Goal: Information Seeking & Learning: Find specific fact

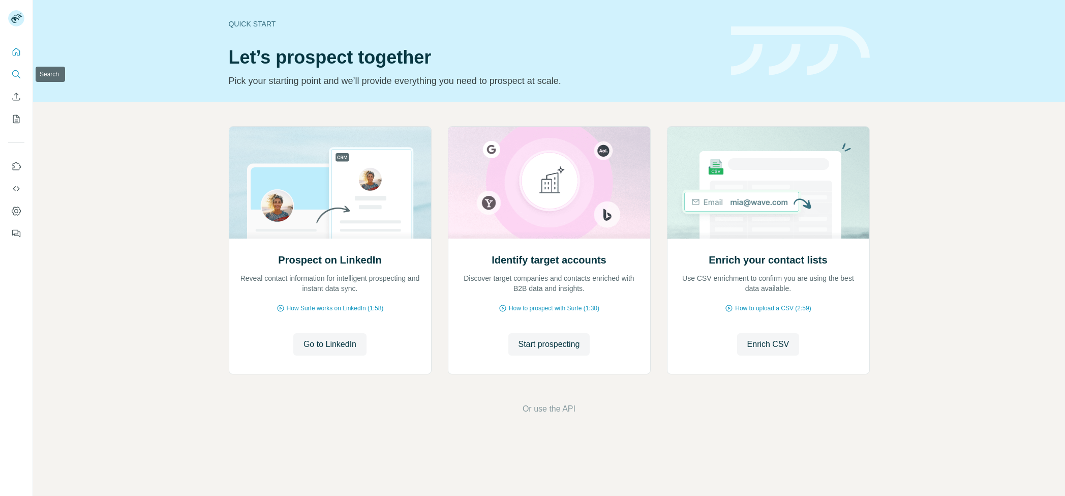
click at [16, 71] on icon "Search" at bounding box center [16, 74] width 10 height 10
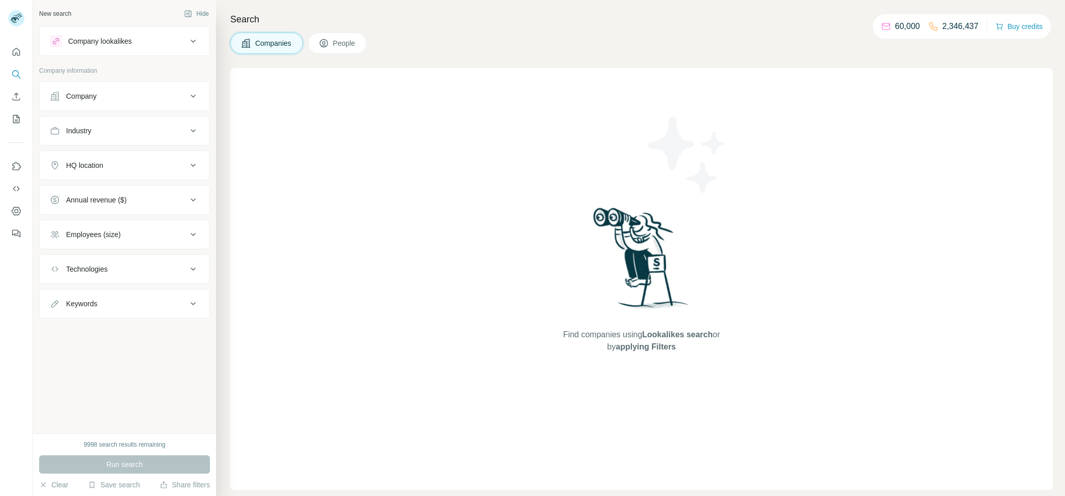
click at [95, 97] on div "Company" at bounding box center [81, 96] width 31 height 10
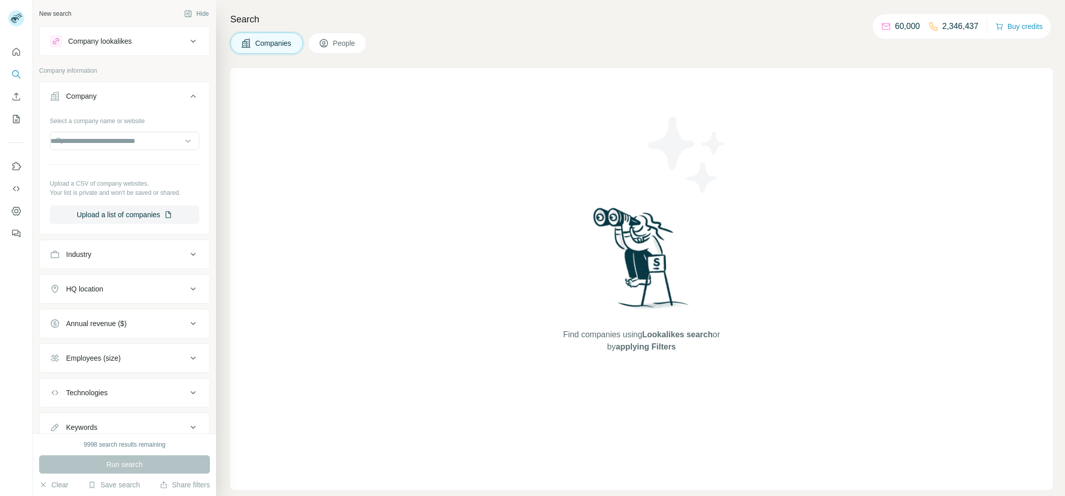
click at [119, 95] on div "Company" at bounding box center [118, 96] width 137 height 10
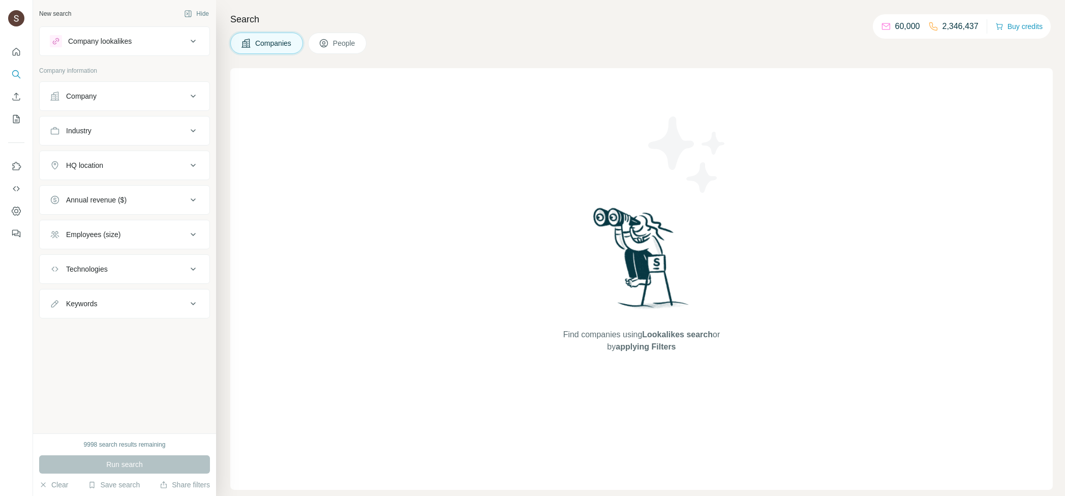
click at [119, 95] on div "Company" at bounding box center [118, 96] width 137 height 10
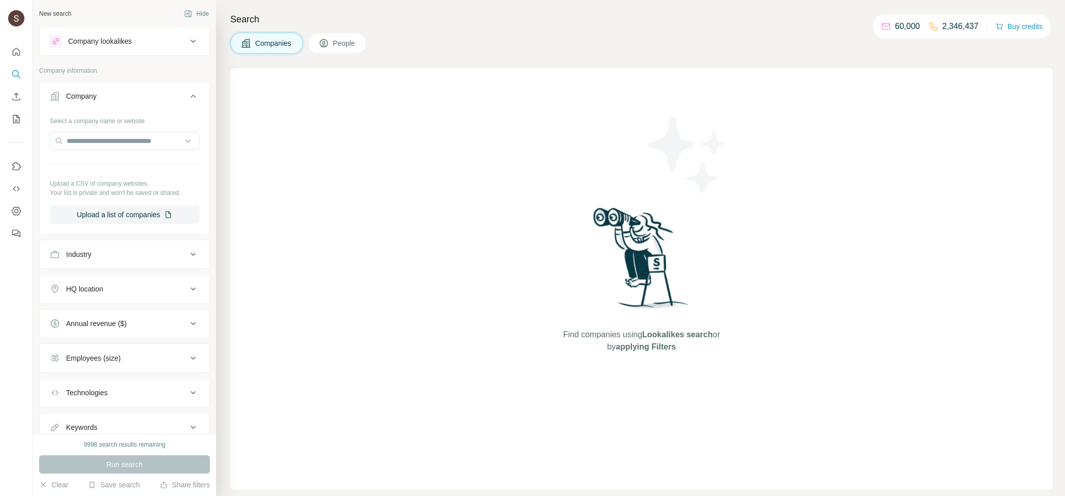
click at [119, 95] on div "Company" at bounding box center [118, 96] width 137 height 10
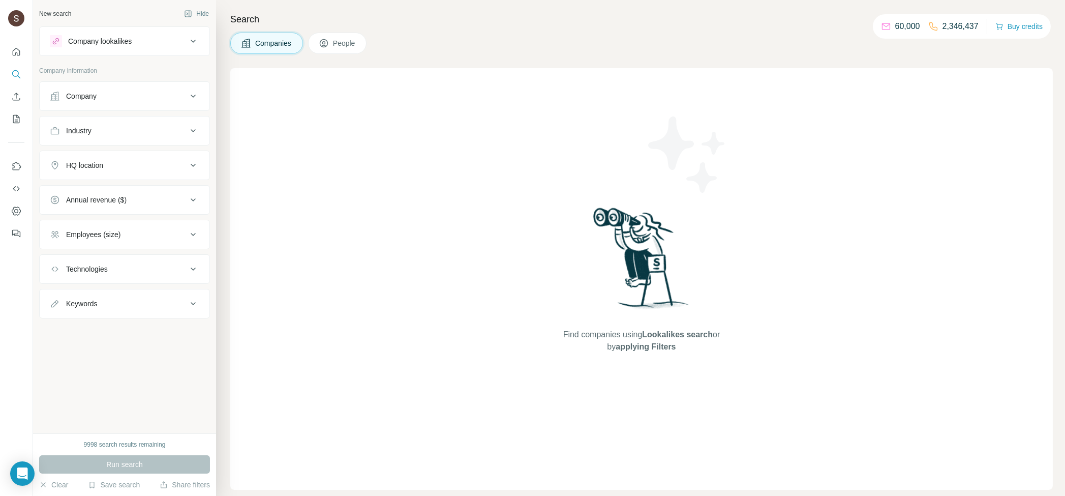
click at [149, 89] on button "Company" at bounding box center [125, 96] width 170 height 24
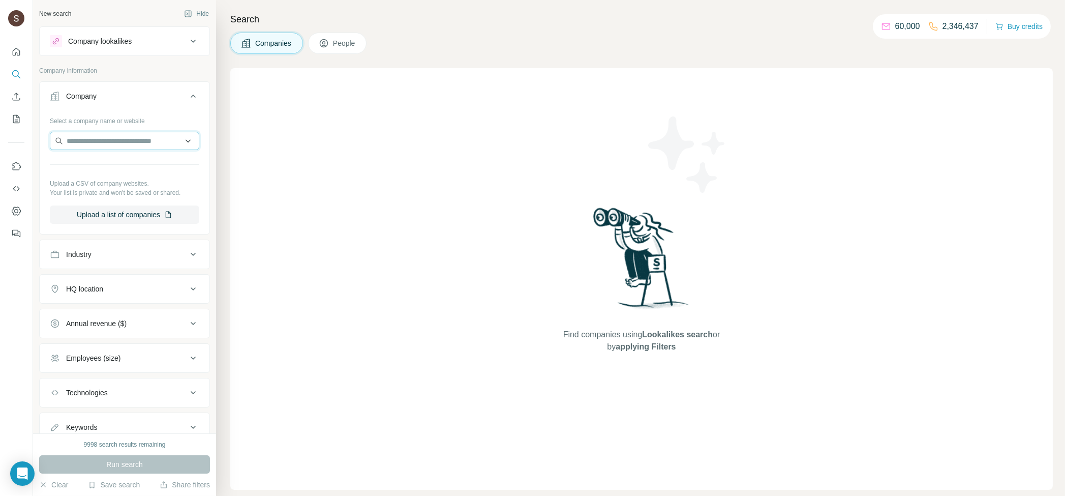
click at [126, 137] on input "text" at bounding box center [124, 141] width 149 height 18
paste input "*********"
type input "*********"
click at [123, 159] on p "Merken Food AND Drinks" at bounding box center [119, 164] width 81 height 10
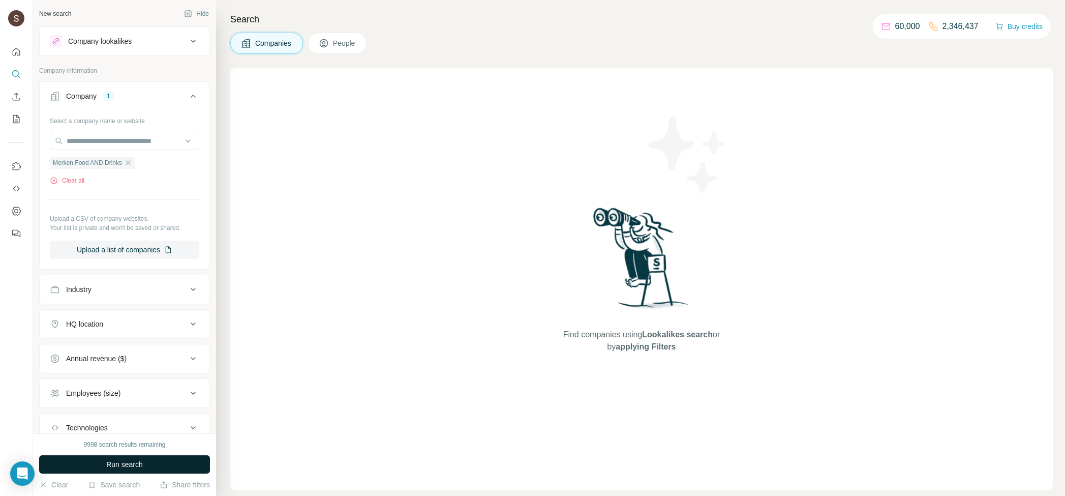
click at [161, 456] on button "Run search" at bounding box center [124, 464] width 171 height 18
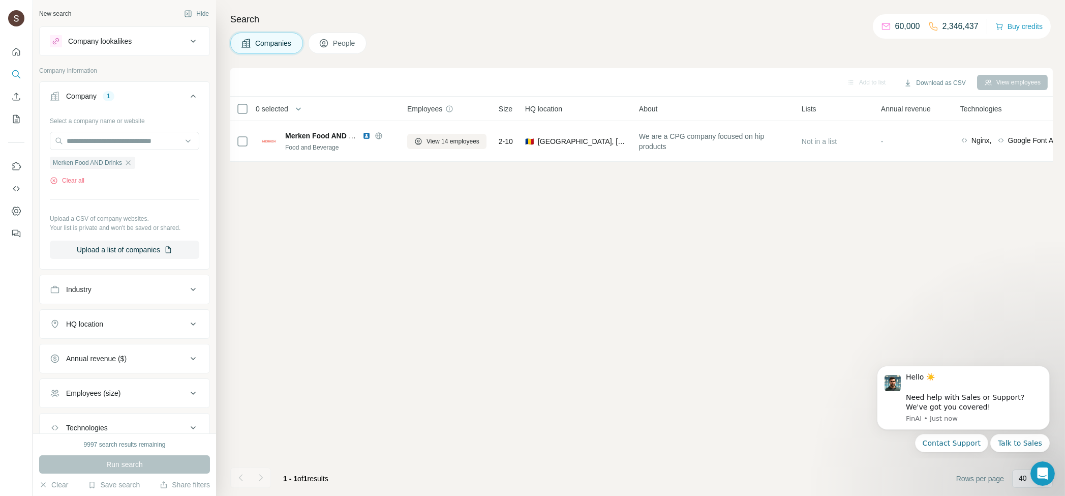
click at [350, 40] on span "People" at bounding box center [344, 43] width 23 height 10
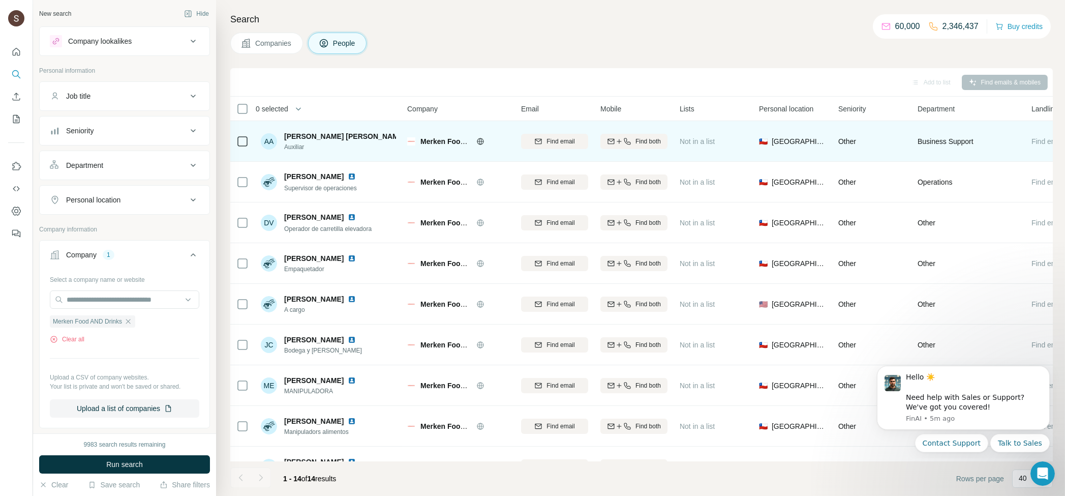
click at [410, 138] on img at bounding box center [412, 136] width 4 height 8
